Goal: Information Seeking & Learning: Check status

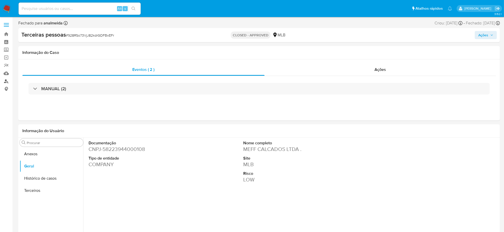
click at [6, 81] on link "Localizador de pessoas" at bounding box center [30, 81] width 60 height 8
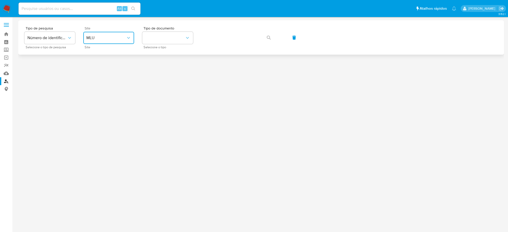
click at [127, 36] on icon "site_id" at bounding box center [128, 37] width 5 height 5
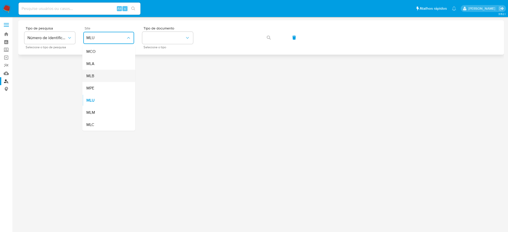
click at [111, 72] on div "MLB" at bounding box center [107, 76] width 42 height 12
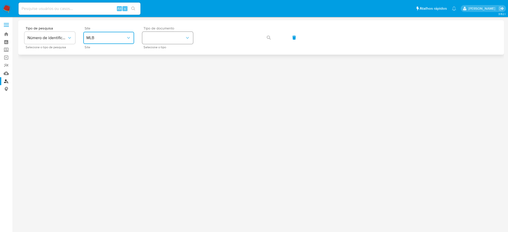
click at [163, 33] on button "identificationType" at bounding box center [167, 38] width 51 height 12
click at [161, 47] on div "CNPJ CNPJ" at bounding box center [166, 54] width 42 height 17
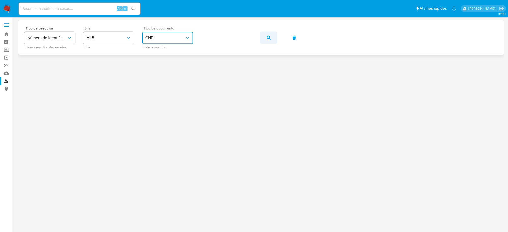
click at [270, 41] on span "button" at bounding box center [269, 37] width 4 height 11
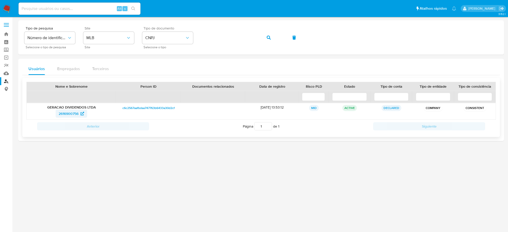
click at [76, 113] on span "2616900756" at bounding box center [69, 114] width 20 height 8
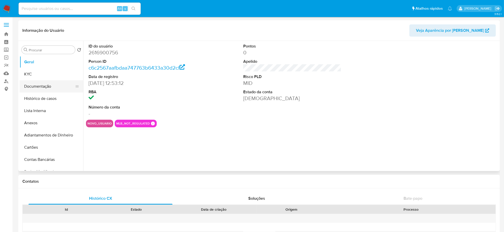
select select "10"
click at [41, 72] on button "KYC" at bounding box center [49, 74] width 59 height 12
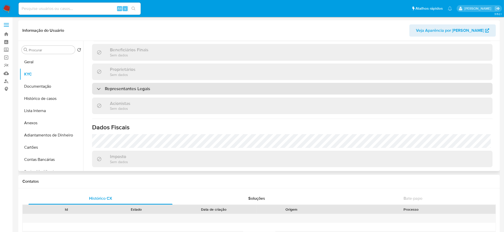
scroll to position [215, 0]
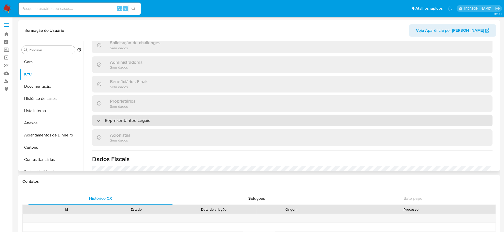
click at [201, 119] on div "Representantes Legais" at bounding box center [292, 121] width 400 height 12
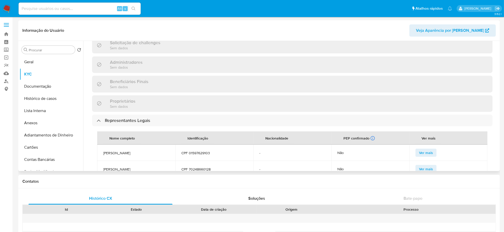
scroll to position [247, 0]
